Goal: Transaction & Acquisition: Purchase product/service

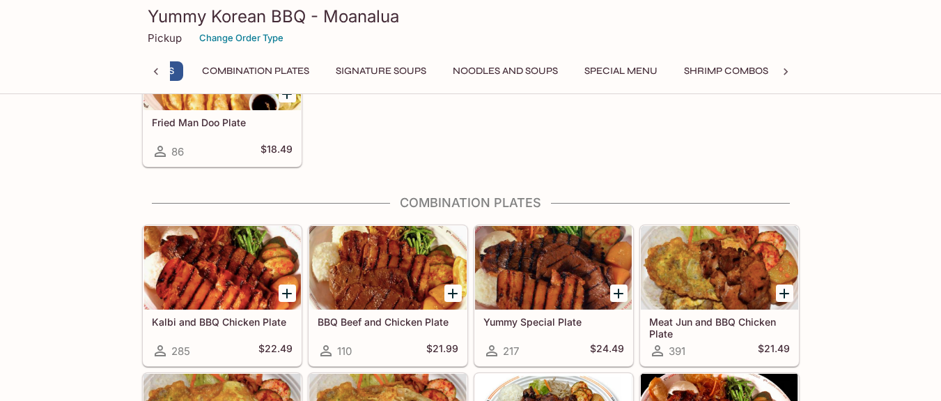
scroll to position [477, 0]
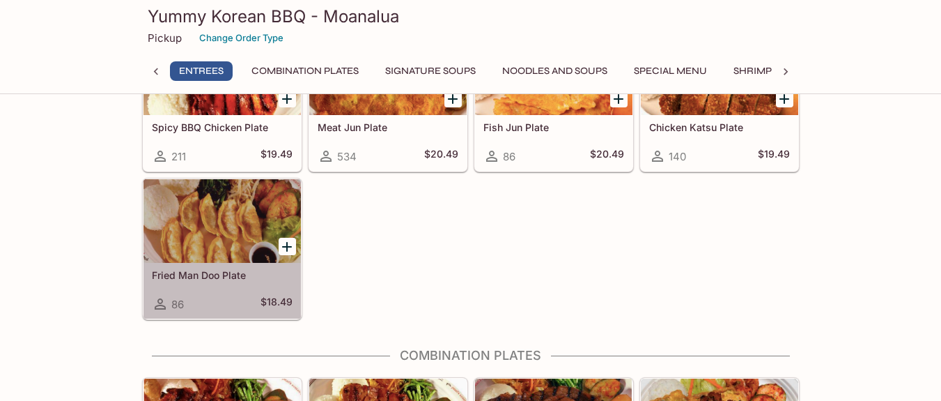
click at [230, 279] on h5 "Fried Man Doo Plate" at bounding box center [222, 275] width 141 height 12
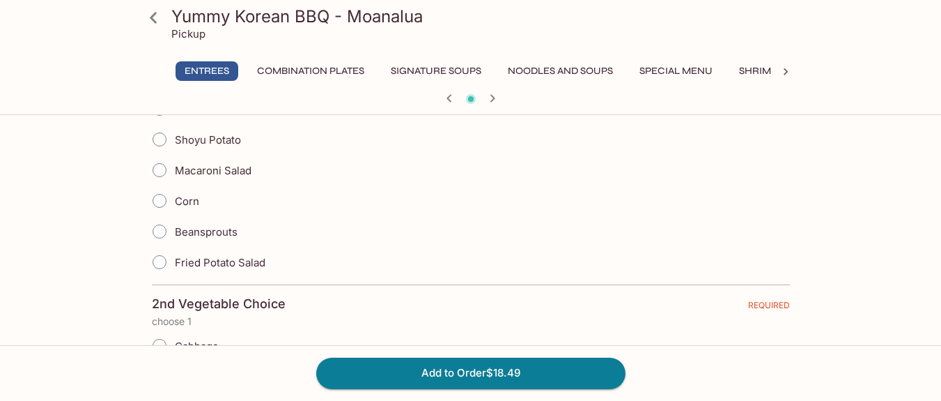
scroll to position [559, 0]
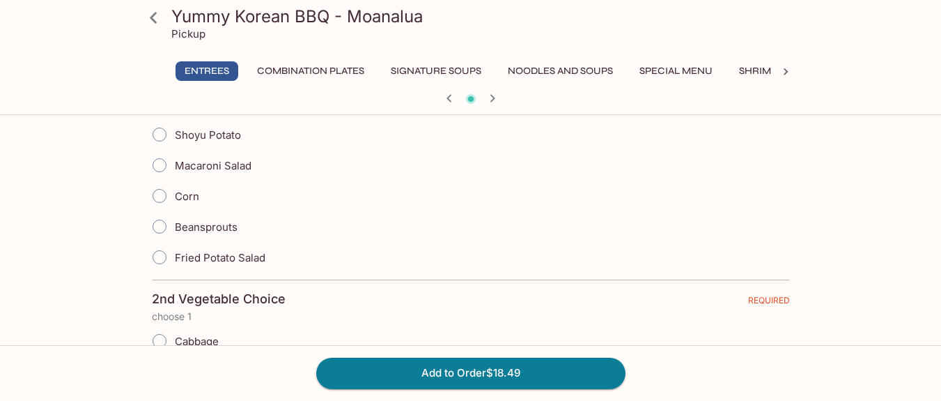
click at [155, 22] on icon at bounding box center [153, 17] width 7 height 11
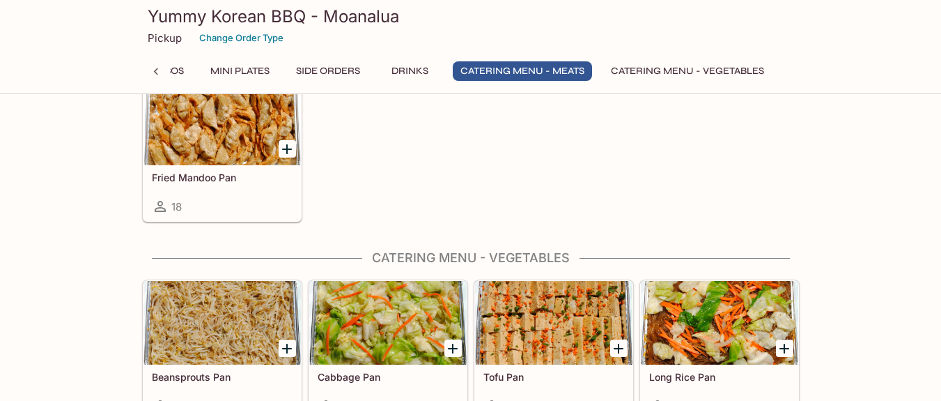
scroll to position [3256, 0]
